Goal: Check status

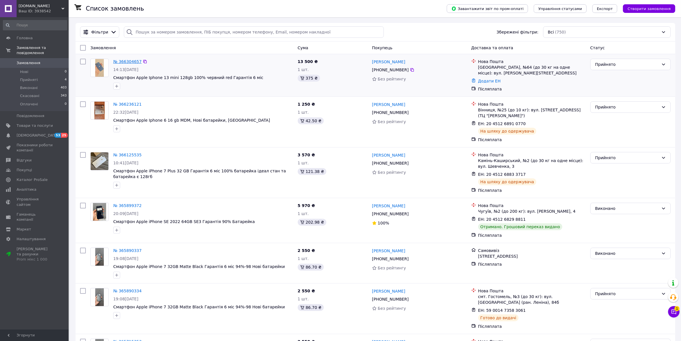
click at [120, 61] on link "№ 366304657" at bounding box center [127, 61] width 28 height 5
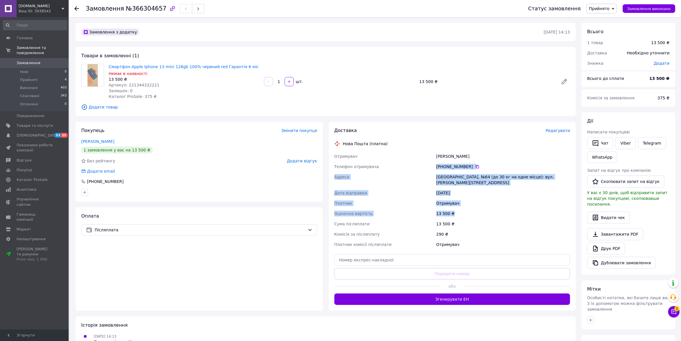
drag, startPoint x: 458, startPoint y: 208, endPoint x: 451, endPoint y: 173, distance: 35.9
click at [435, 165] on div "Отримувач [PERSON_NAME] Телефон отримувача +380 50 862 82 [GEOGRAPHIC_DATA], №6…" at bounding box center [452, 200] width 238 height 98
click at [486, 188] on div "[DATE]" at bounding box center [503, 193] width 136 height 10
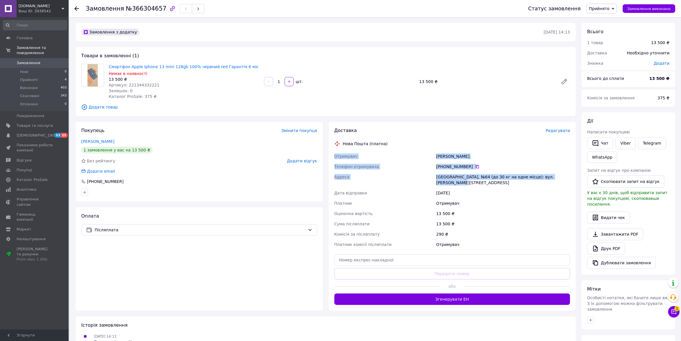
drag, startPoint x: 563, startPoint y: 176, endPoint x: 330, endPoint y: 153, distance: 234.1
click at [330, 153] on div "Доставка Редагувати Нова Пошта (платна) Отримувач [PERSON_NAME] Телефон отримув…" at bounding box center [453, 216] width 248 height 189
copy div "Отримувач [PERSON_NAME] Телефон отримувача +380 50 862 82 [GEOGRAPHIC_DATA], №6…"
click at [152, 65] on link "Смартфон Apple Iphone 13 mini 128gb 100% червний red Гарантія 6 міс" at bounding box center [184, 66] width 150 height 5
